Goal: Task Accomplishment & Management: Complete application form

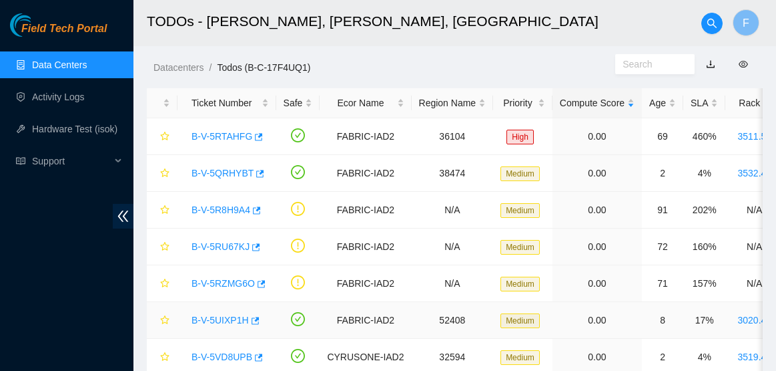
scroll to position [631, 0]
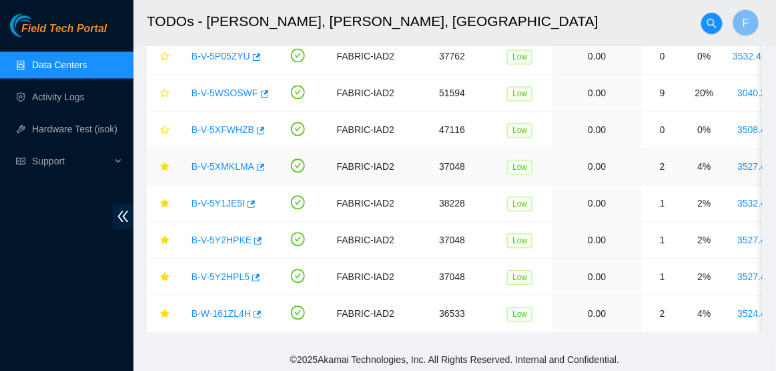
click at [224, 161] on link "B-V-5XMKLMA" at bounding box center [223, 166] width 63 height 11
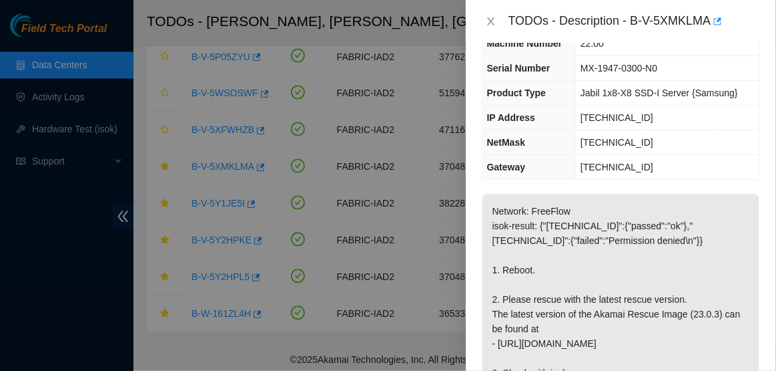
scroll to position [0, 0]
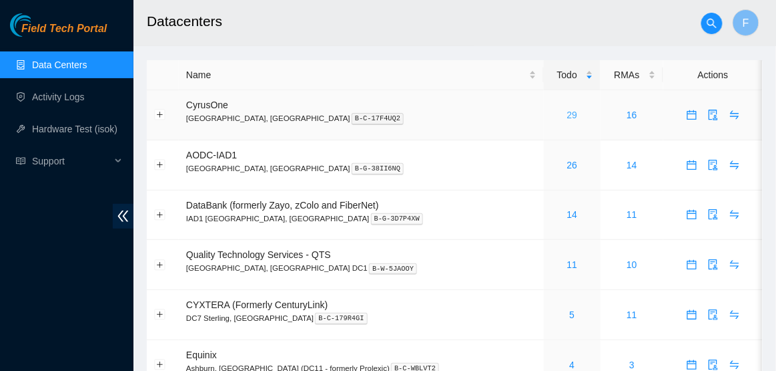
click at [567, 113] on link "29" at bounding box center [572, 114] width 11 height 11
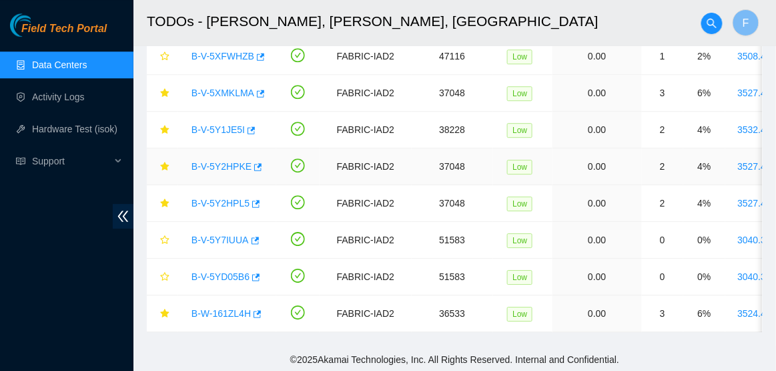
scroll to position [809, 0]
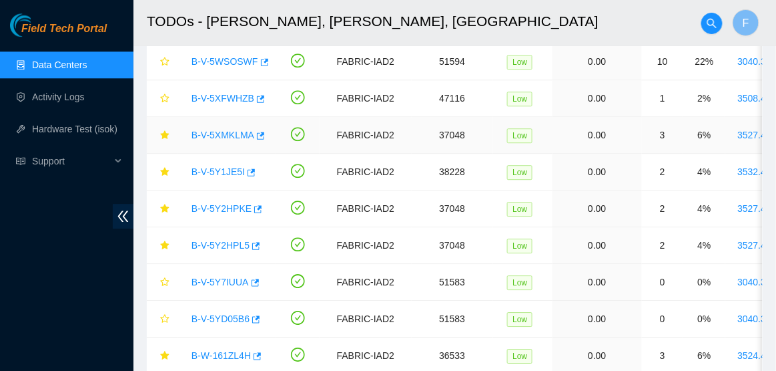
click at [238, 136] on link "B-V-5XMKLMA" at bounding box center [223, 135] width 63 height 11
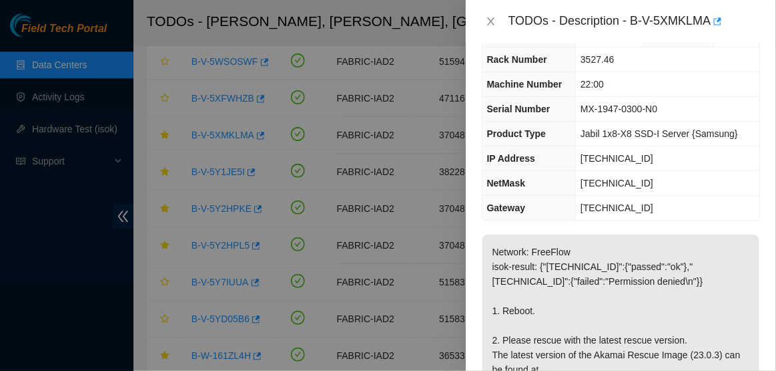
scroll to position [40, 0]
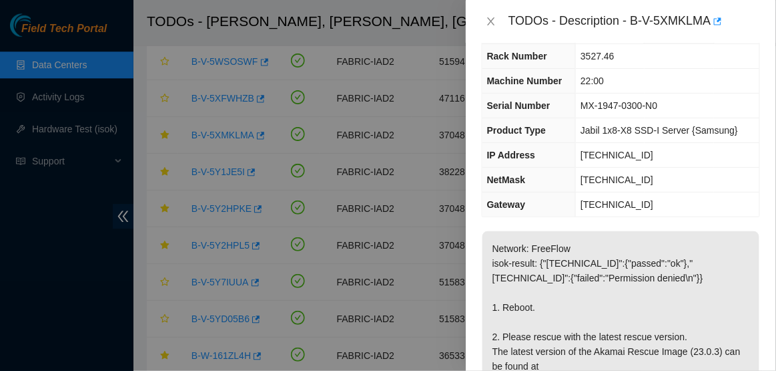
click at [583, 155] on span "23.207.199.46" at bounding box center [617, 155] width 73 height 11
click at [589, 155] on span "23.207.199.46" at bounding box center [617, 155] width 73 height 11
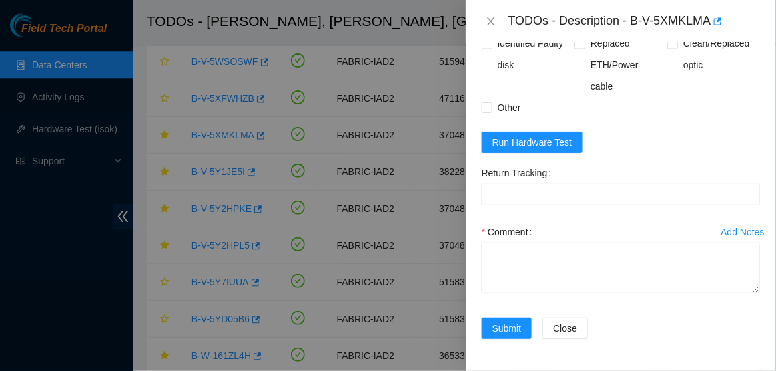
scroll to position [565, 0]
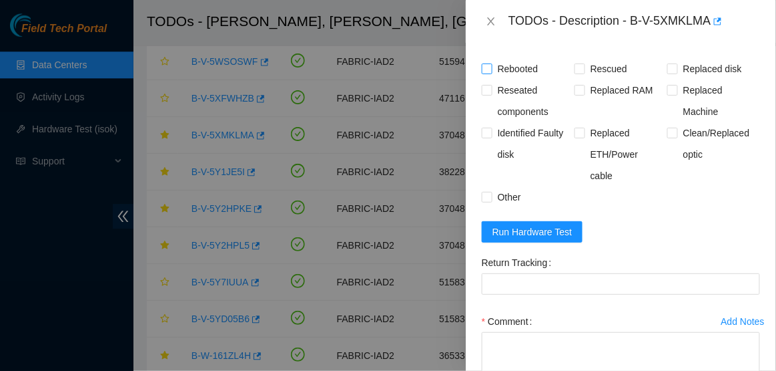
click at [523, 79] on span "Rebooted" at bounding box center [518, 68] width 51 height 21
click at [491, 73] on input "Rebooted" at bounding box center [486, 67] width 9 height 9
checkbox input "true"
click at [617, 79] on span "Rescued" at bounding box center [608, 68] width 47 height 21
click at [584, 73] on input "Rescued" at bounding box center [579, 67] width 9 height 9
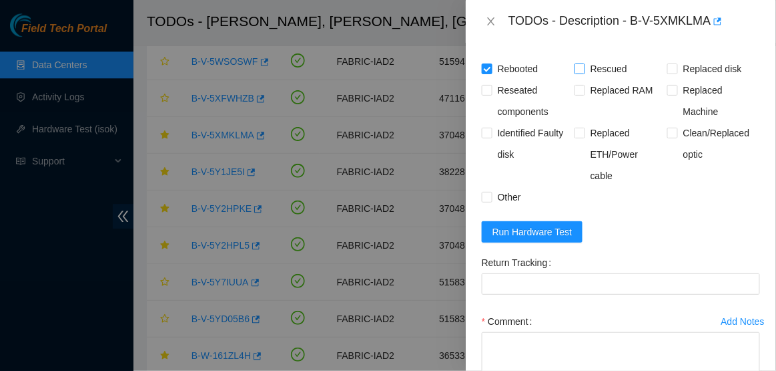
checkbox input "true"
click at [547, 232] on form "Resolutions Rebooted Rescued Replaced disk Reseated components Replaced RAM Rep…" at bounding box center [621, 230] width 278 height 427
click at [555, 239] on span "Run Hardware Test" at bounding box center [533, 231] width 80 height 15
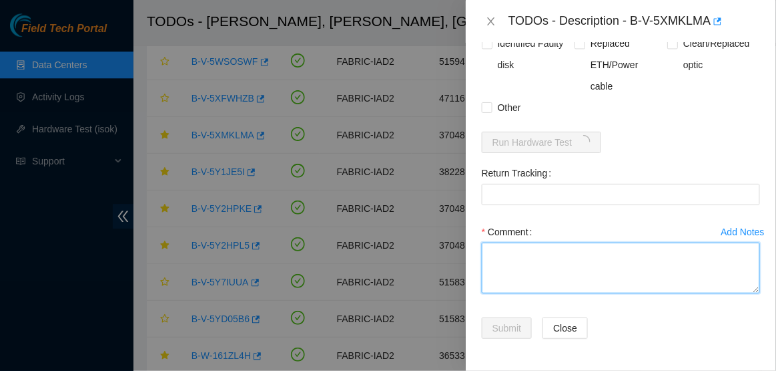
click at [574, 264] on textarea "Comment" at bounding box center [621, 267] width 278 height 51
paste textarea "-Verified rack and machine SN -Rebooted machine with rescue stick inserted -Res…"
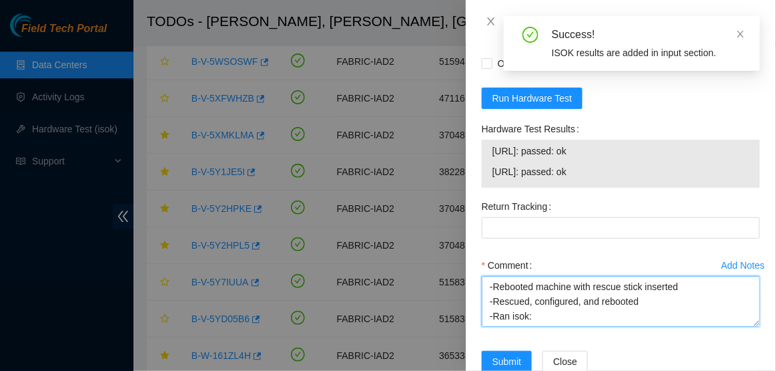
scroll to position [700, 0]
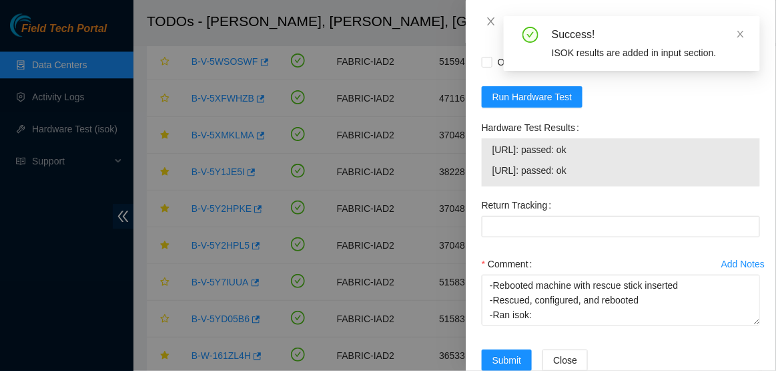
drag, startPoint x: 493, startPoint y: 166, endPoint x: 616, endPoint y: 188, distance: 124.8
click at [616, 183] on tbody "23.207.199.46: passed: ok 23.207.199.47: passed: ok" at bounding box center [621, 162] width 258 height 41
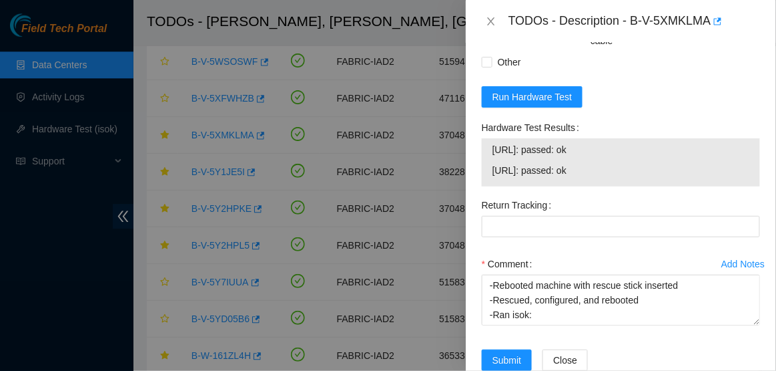
copy tbody "23.207.199.46: passed: ok 23.207.199.47: passed: ok"
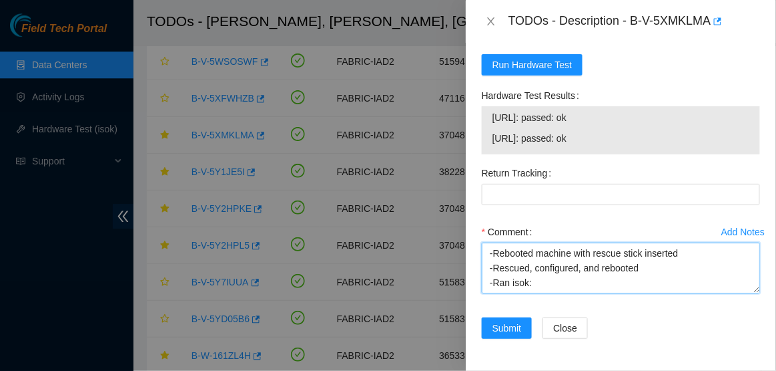
click at [549, 270] on textarea "-Verified rack and machine SN -Rebooted machine with rescue stick inserted -Res…" at bounding box center [621, 267] width 278 height 51
paste textarea "23.207.199.46: passed: ok 23.207.199.47: passed: ok"
type textarea "-Verified rack and machine SN -Rebooted machine with rescue stick inserted -Res…"
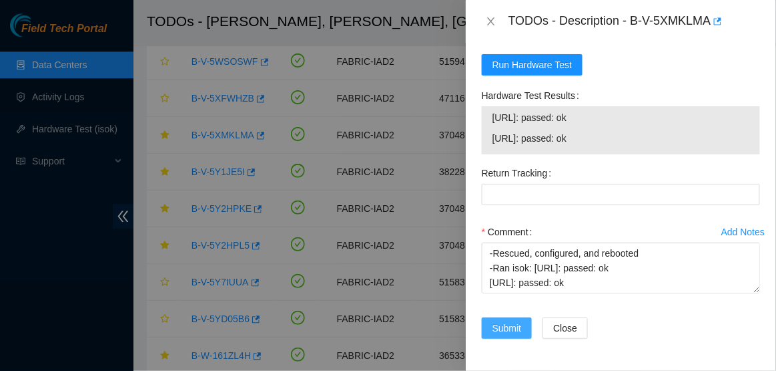
click at [503, 324] on span "Submit" at bounding box center [507, 327] width 29 height 15
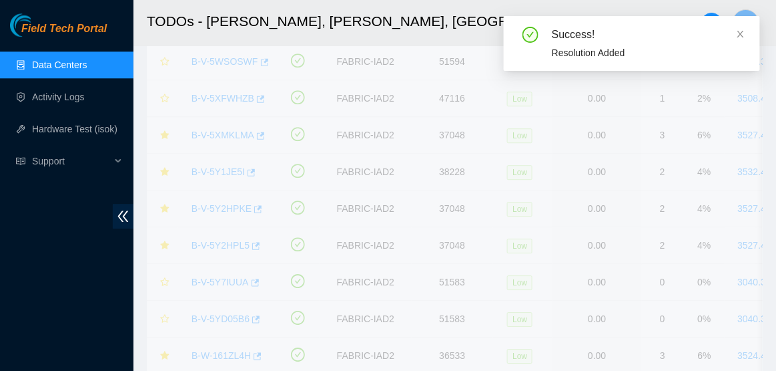
scroll to position [460, 0]
